Goal: Task Accomplishment & Management: Complete application form

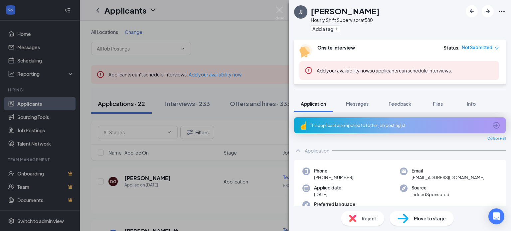
click at [318, 123] on div "This applicant also applied to 1 other job posting(s)" at bounding box center [399, 126] width 178 height 6
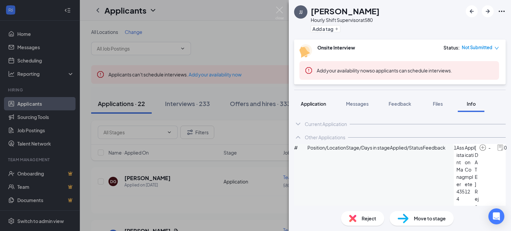
click at [311, 101] on span "Application" at bounding box center [313, 104] width 25 height 6
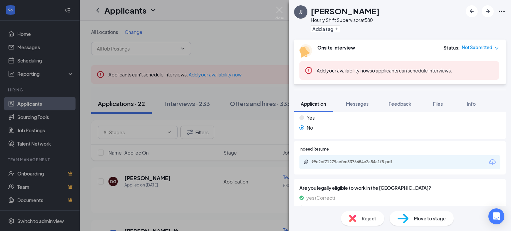
scroll to position [399, 0]
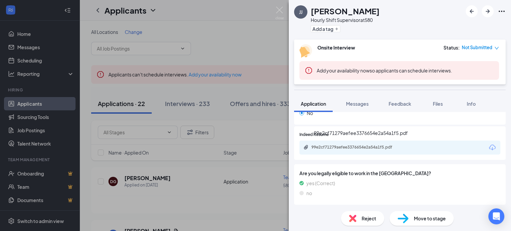
click at [335, 145] on div "99e2cf71279aefee3376654e2a54a1f5.pdf" at bounding box center [358, 147] width 93 height 5
click at [370, 218] on span "Reject" at bounding box center [369, 218] width 15 height 7
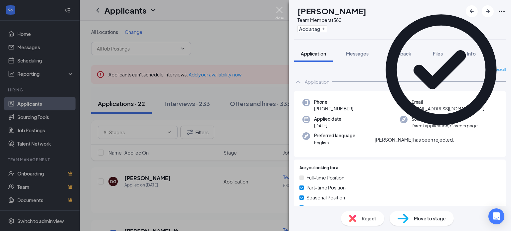
click at [283, 7] on img at bounding box center [280, 13] width 8 height 13
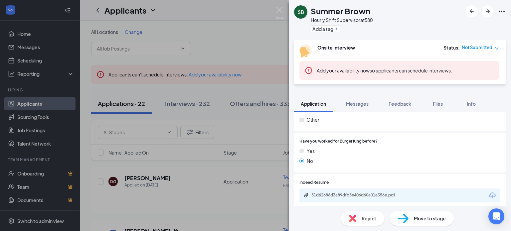
scroll to position [399, 0]
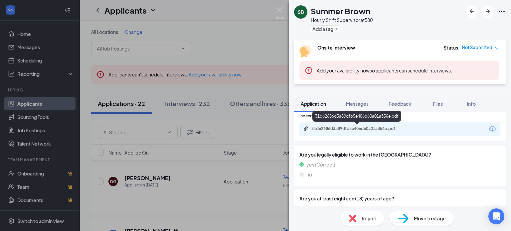
click at [327, 128] on div "31d62686d3a89dfb5e406d60a01a356e.pdf" at bounding box center [358, 128] width 93 height 5
